Goal: Task Accomplishment & Management: Manage account settings

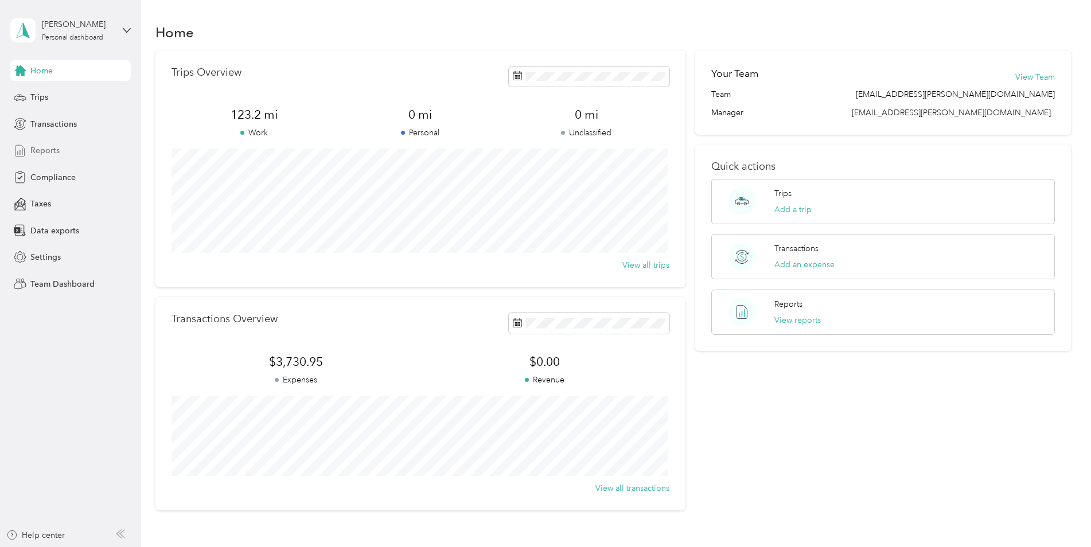
click at [49, 151] on span "Reports" at bounding box center [44, 150] width 29 height 12
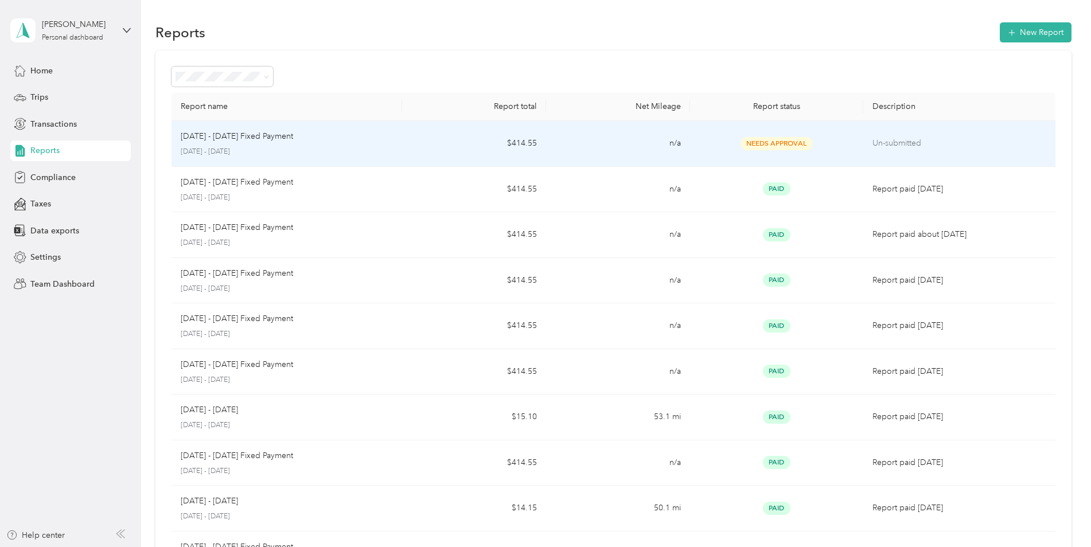
click at [764, 143] on span "Needs Approval" at bounding box center [776, 143] width 72 height 13
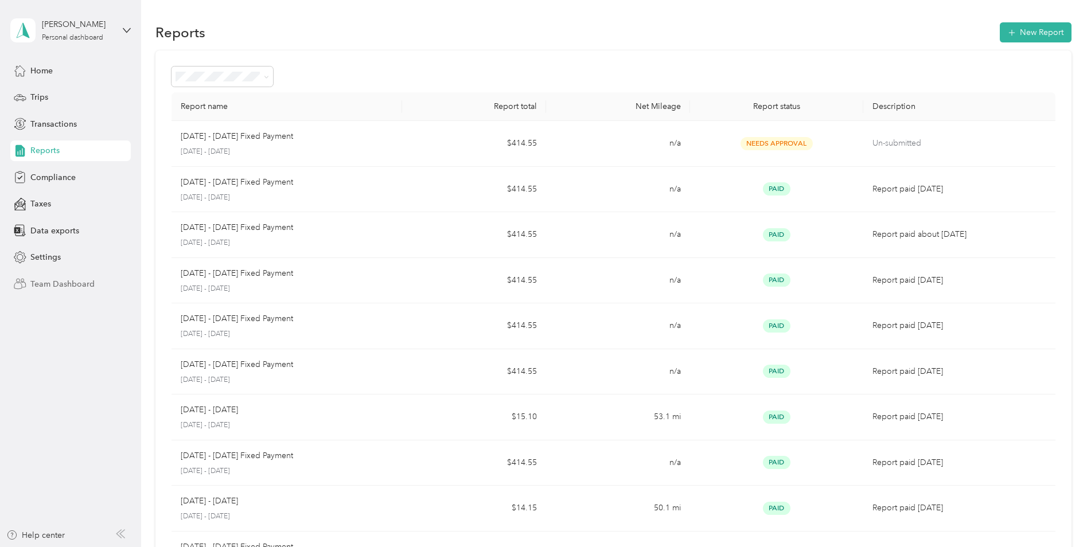
click at [79, 286] on span "Team Dashboard" at bounding box center [62, 284] width 64 height 12
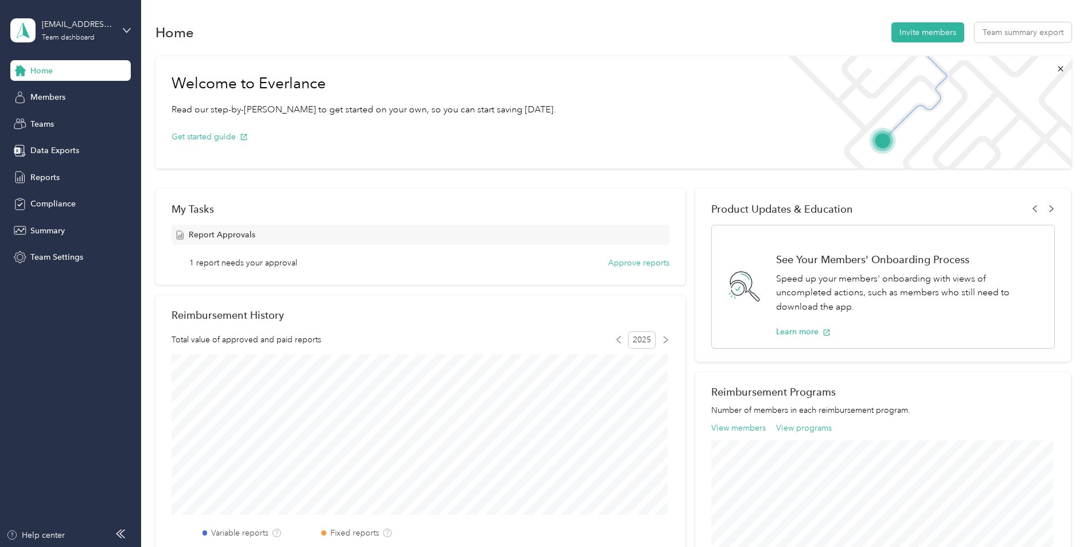
click at [644, 269] on div "My Tasks Report Approvals 1 report needs your approval Approve reports" at bounding box center [420, 237] width 530 height 96
click at [647, 263] on button "Approve reports" at bounding box center [638, 263] width 61 height 12
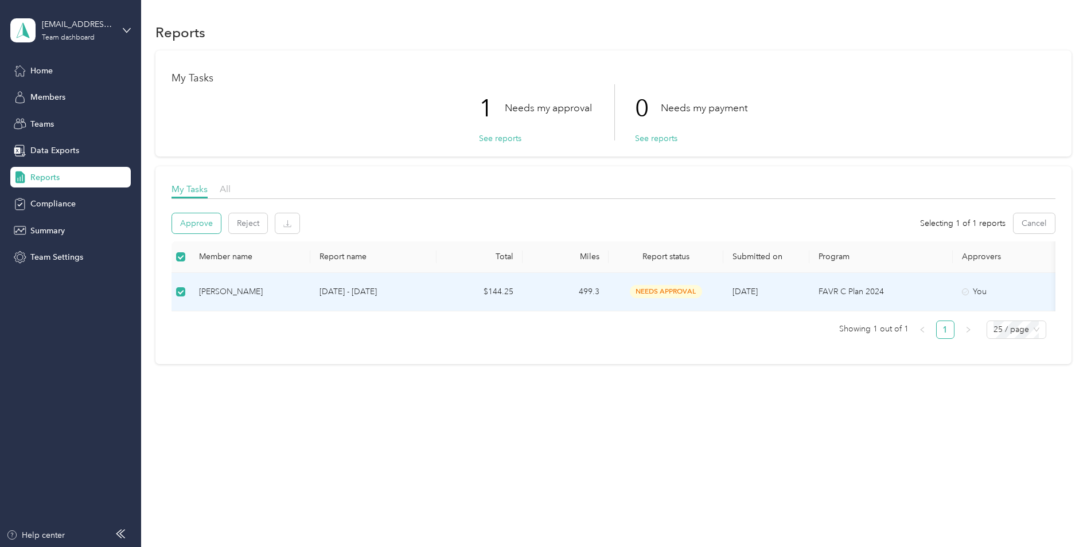
click at [189, 225] on button "Approve" at bounding box center [196, 223] width 49 height 20
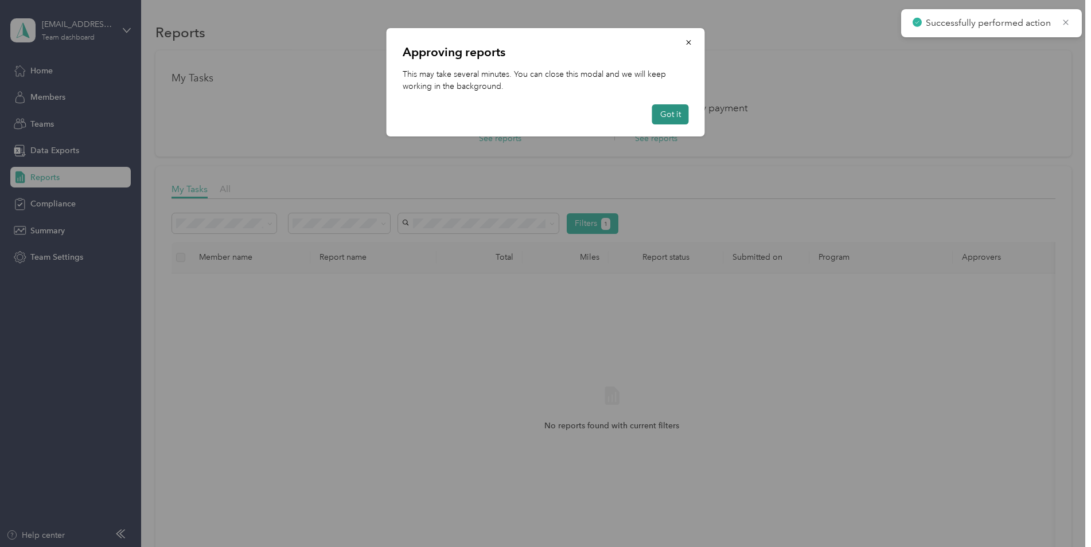
click at [679, 112] on button "Got it" at bounding box center [670, 114] width 37 height 20
